Goal: Transaction & Acquisition: Purchase product/service

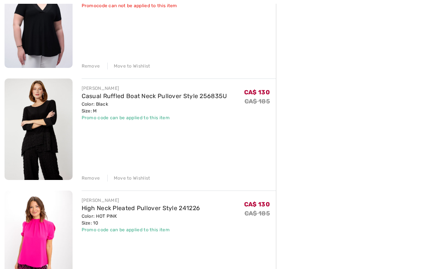
scroll to position [582, 0]
click at [232, 84] on div "FRANK LYMAN Casual Ruffled Boat Neck Pullover Style 256835U Color: Black Size: …" at bounding box center [179, 130] width 195 height 103
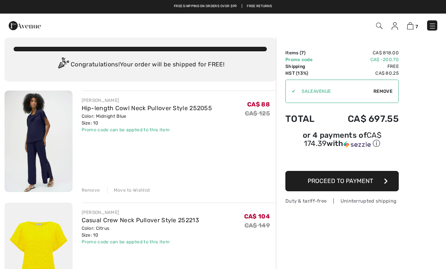
scroll to position [0, 0]
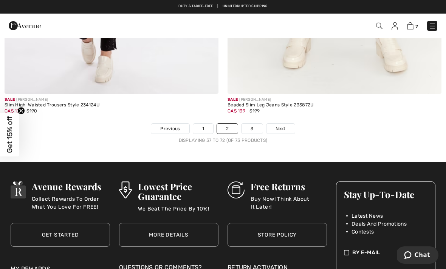
scroll to position [6494, 0]
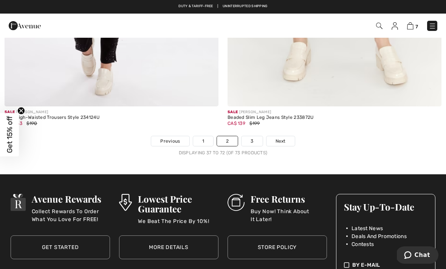
click at [207, 138] on link "1" at bounding box center [203, 141] width 20 height 10
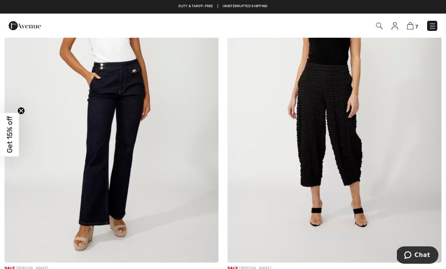
scroll to position [1260, 0]
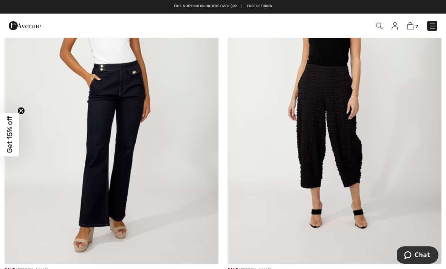
click at [338, 152] on img at bounding box center [335, 104] width 214 height 321
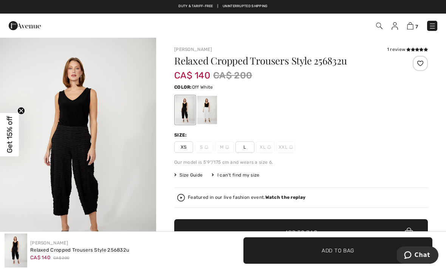
click at [209, 107] on div at bounding box center [207, 110] width 20 height 28
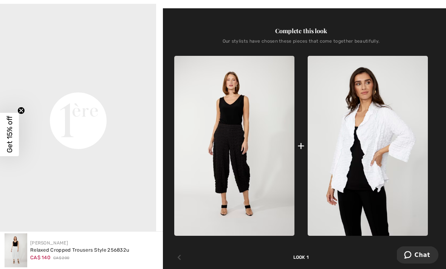
scroll to position [290, 0]
click at [382, 139] on img at bounding box center [368, 146] width 120 height 180
click at [382, 131] on img at bounding box center [368, 146] width 120 height 180
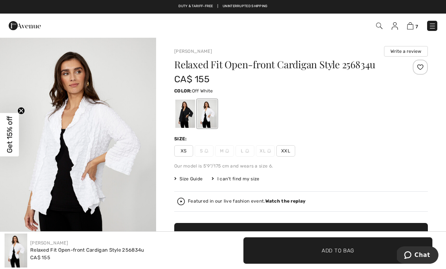
click at [206, 113] on div at bounding box center [207, 114] width 20 height 28
click at [213, 109] on div at bounding box center [207, 114] width 20 height 28
click at [189, 114] on div at bounding box center [185, 114] width 20 height 28
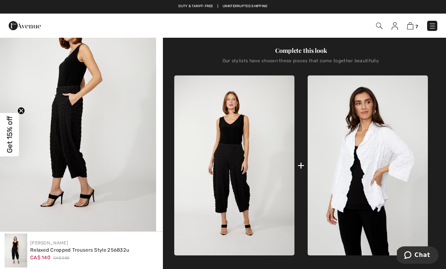
scroll to position [270, 0]
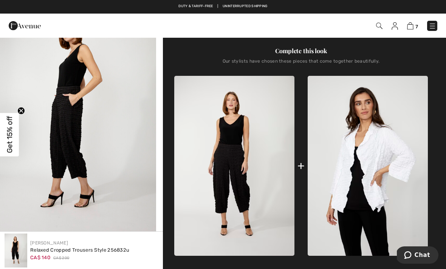
click at [238, 159] on img at bounding box center [234, 166] width 120 height 180
click at [70, 128] on img "2 / 4" at bounding box center [78, 119] width 156 height 234
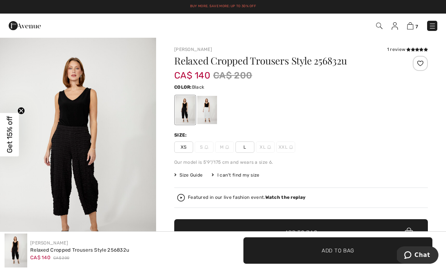
click at [413, 24] on img at bounding box center [410, 25] width 6 height 7
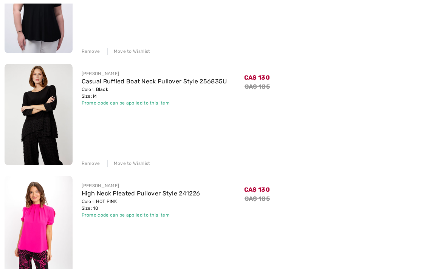
scroll to position [596, 0]
click at [51, 99] on img at bounding box center [39, 115] width 68 height 102
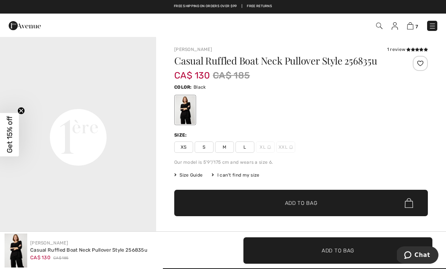
scroll to position [487, 0]
click at [197, 176] on span "Size Guide" at bounding box center [188, 175] width 28 height 7
click at [192, 175] on span "Size Guide" at bounding box center [188, 175] width 28 height 7
click at [184, 178] on span "Size Guide" at bounding box center [188, 175] width 28 height 7
click at [179, 174] on span "Size Guide" at bounding box center [188, 175] width 28 height 7
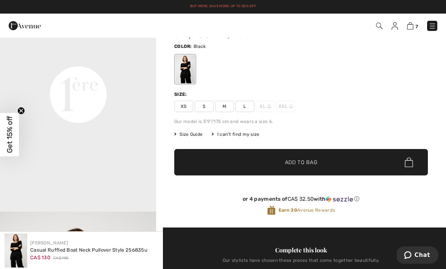
scroll to position [40, 0]
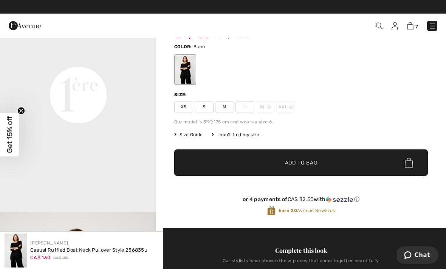
click at [195, 136] on span "Size Guide" at bounding box center [188, 135] width 28 height 7
click at [215, 133] on div "I can't find my size" at bounding box center [236, 135] width 48 height 7
click at [213, 134] on icon at bounding box center [213, 135] width 2 height 5
click at [196, 136] on span "Size Guide" at bounding box center [188, 135] width 28 height 7
click at [193, 134] on span "Size Guide" at bounding box center [188, 135] width 28 height 7
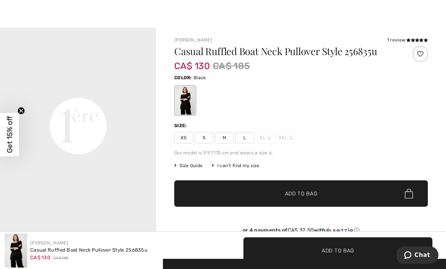
scroll to position [13, 0]
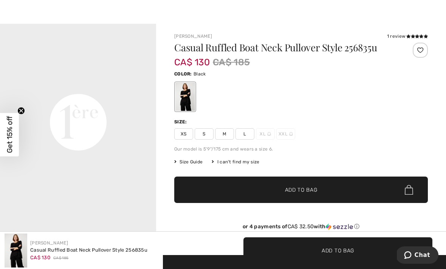
click at [407, 35] on icon at bounding box center [408, 36] width 4 height 4
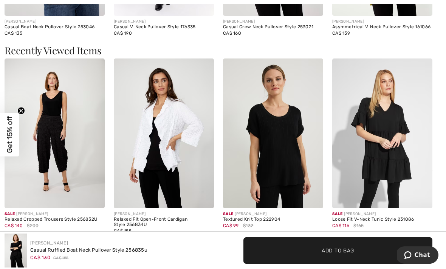
scroll to position [1259, 0]
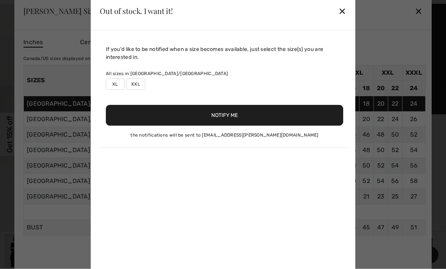
scroll to position [402, 0]
click at [346, 19] on div "✕" at bounding box center [342, 11] width 8 height 16
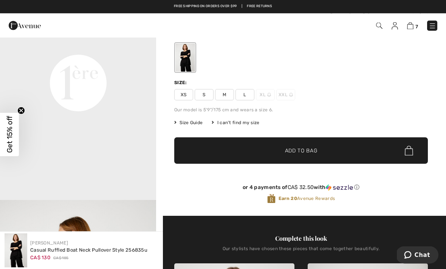
scroll to position [53, 0]
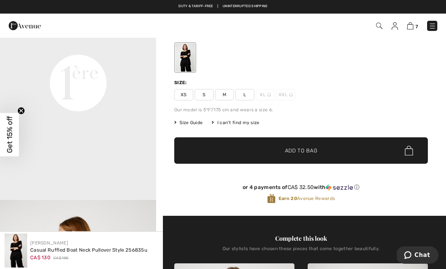
click at [199, 120] on span "Size Guide" at bounding box center [188, 122] width 28 height 7
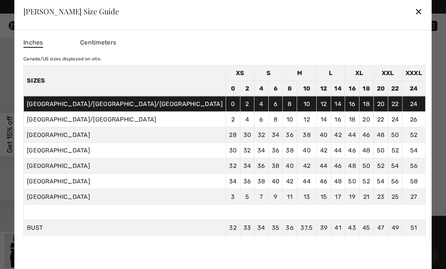
click at [381, 124] on div at bounding box center [223, 134] width 446 height 269
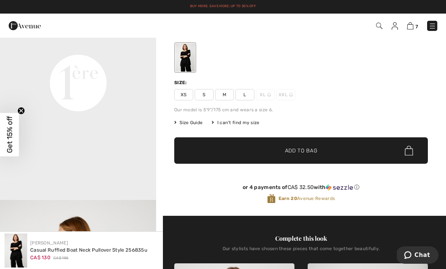
click at [196, 122] on span "Size Guide" at bounding box center [188, 122] width 28 height 7
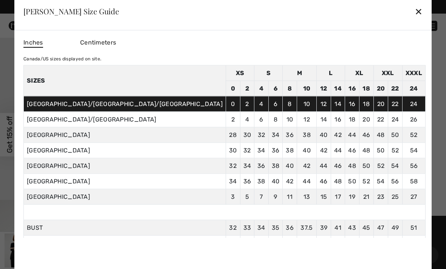
click at [415, 13] on div "✕" at bounding box center [419, 11] width 8 height 16
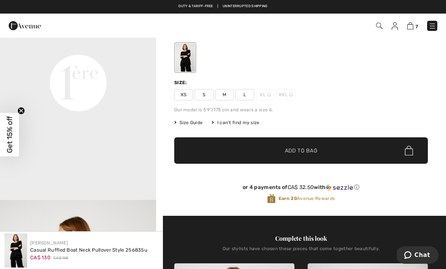
click at [418, 24] on span "7" at bounding box center [416, 27] width 3 height 6
click at [419, 23] on span "7" at bounding box center [314, 26] width 245 height 10
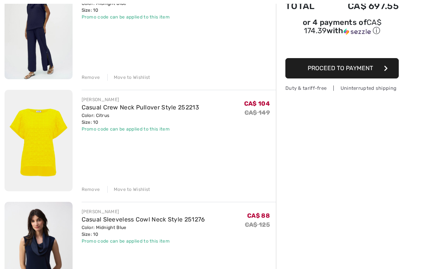
scroll to position [123, 0]
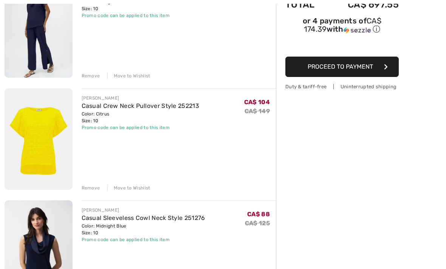
click at [91, 191] on div "Remove" at bounding box center [91, 188] width 19 height 7
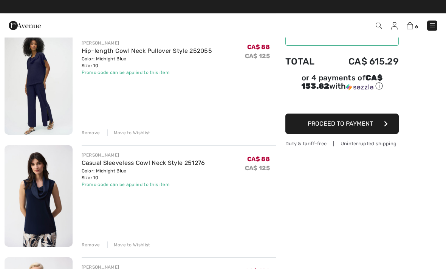
scroll to position [66, 0]
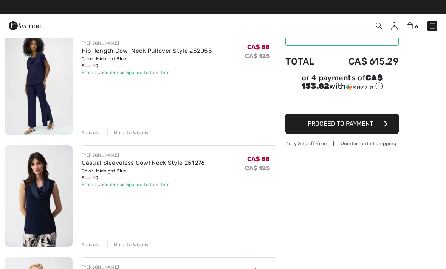
click at [94, 132] on div "Remove" at bounding box center [91, 133] width 19 height 7
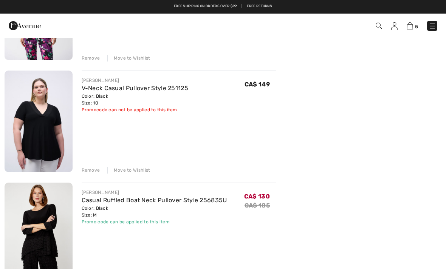
scroll to position [252, 0]
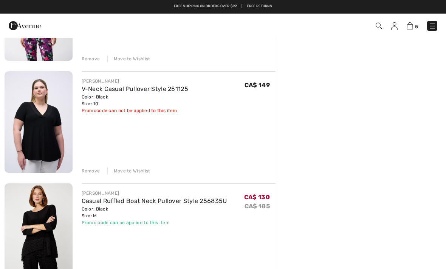
click at [93, 172] on div "Remove" at bounding box center [91, 171] width 19 height 7
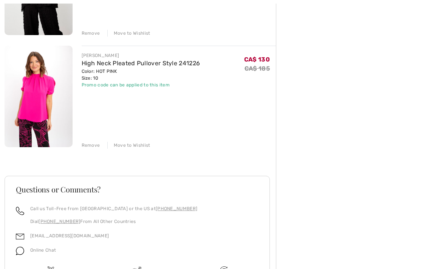
scroll to position [390, 0]
click at [52, 99] on img at bounding box center [39, 97] width 68 height 102
click at [54, 70] on img at bounding box center [39, 97] width 68 height 102
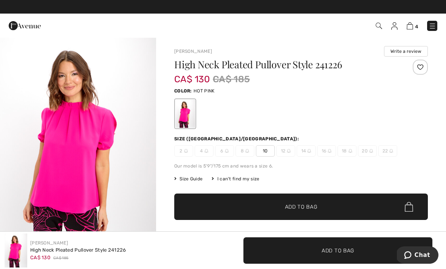
click at [409, 23] on img at bounding box center [410, 25] width 6 height 7
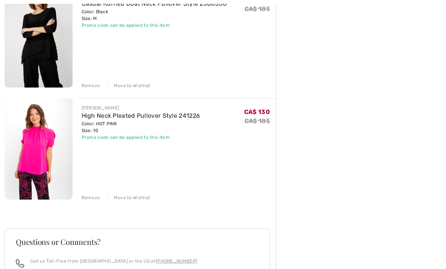
scroll to position [339, 0]
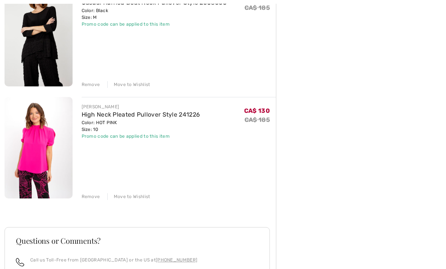
click at [90, 198] on div "Remove" at bounding box center [91, 197] width 19 height 7
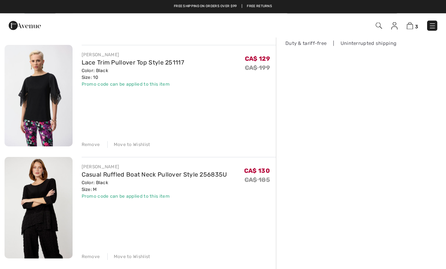
scroll to position [0, 0]
